Goal: Transaction & Acquisition: Purchase product/service

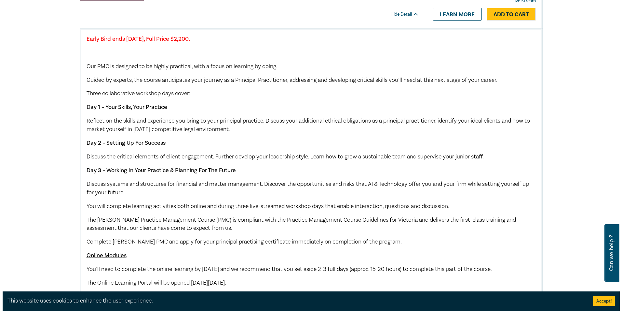
scroll to position [163, 0]
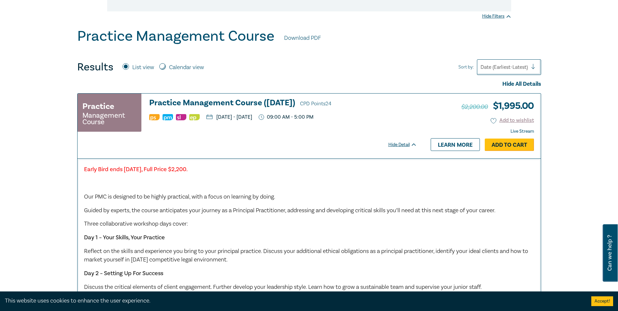
click at [510, 147] on link "Add to Cart" at bounding box center [508, 144] width 49 height 12
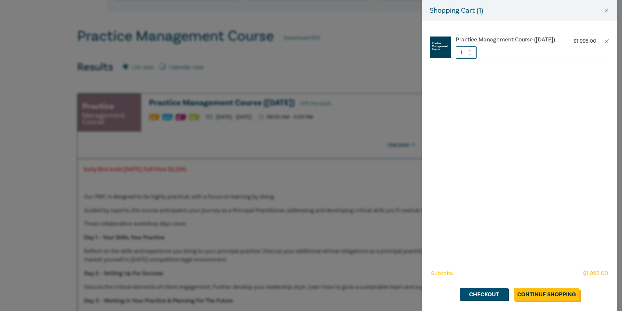
click at [550, 294] on link "Continue Shopping" at bounding box center [547, 294] width 66 height 12
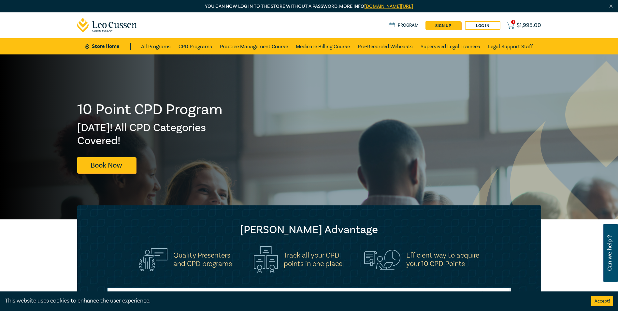
click at [512, 25] on icon at bounding box center [509, 25] width 8 height 8
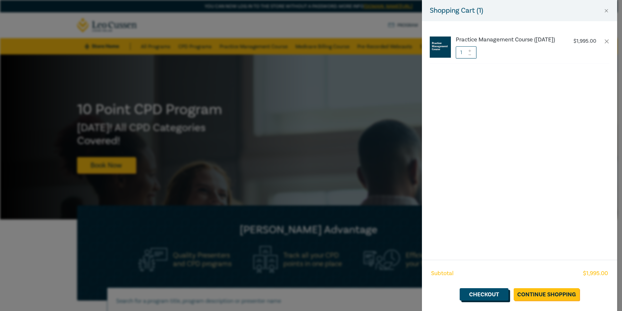
click at [483, 297] on link "Checkout" at bounding box center [484, 294] width 49 height 12
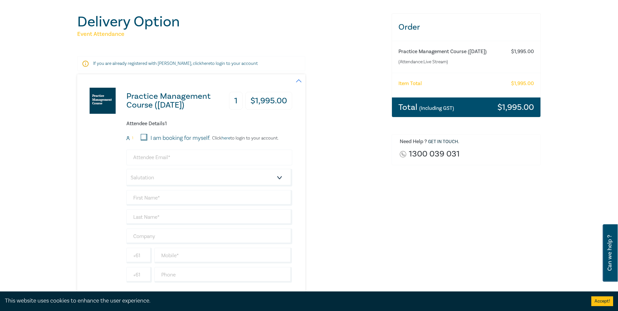
scroll to position [98, 0]
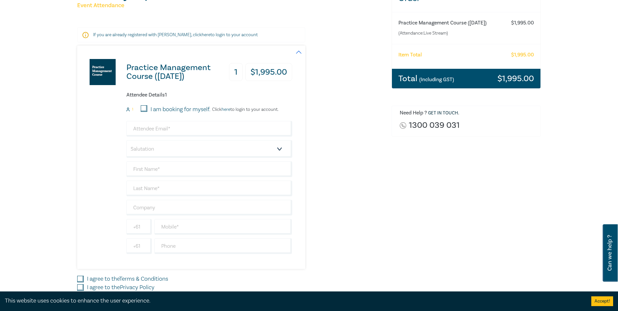
click at [144, 108] on input "I am booking for myself." at bounding box center [144, 108] width 7 height 7
checkbox input "true"
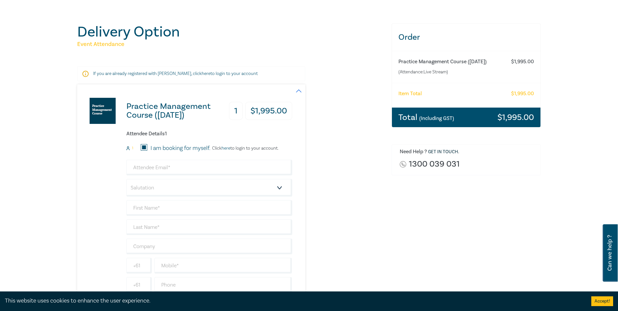
scroll to position [0, 0]
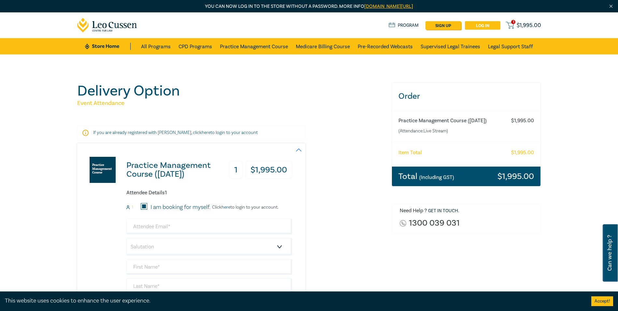
click at [488, 26] on link "Log in" at bounding box center [482, 25] width 35 height 8
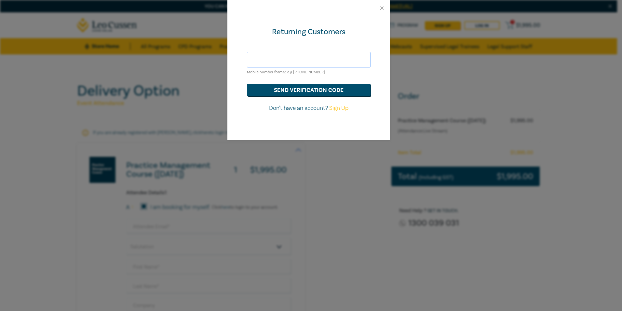
click at [301, 60] on input "text" at bounding box center [309, 60] width 124 height 16
click at [287, 89] on button "send verification code" at bounding box center [309, 90] width 124 height 12
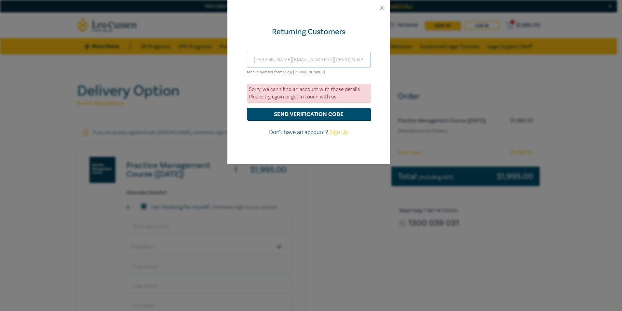
drag, startPoint x: 323, startPoint y: 60, endPoint x: 229, endPoint y: 65, distance: 93.9
click at [229, 65] on div "Returning Customers [PERSON_NAME][EMAIL_ADDRESS][PERSON_NAME][DOMAIN_NAME] Mobi…" at bounding box center [309, 90] width 163 height 148
type input "0439974422"
click at [285, 118] on button "send verification code" at bounding box center [309, 114] width 124 height 12
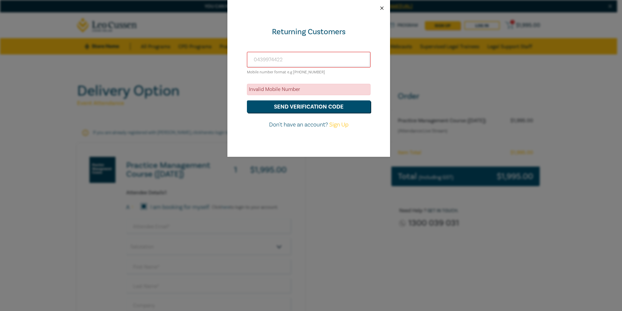
click at [381, 10] on button "Close" at bounding box center [382, 8] width 6 height 6
